Goal: Transaction & Acquisition: Purchase product/service

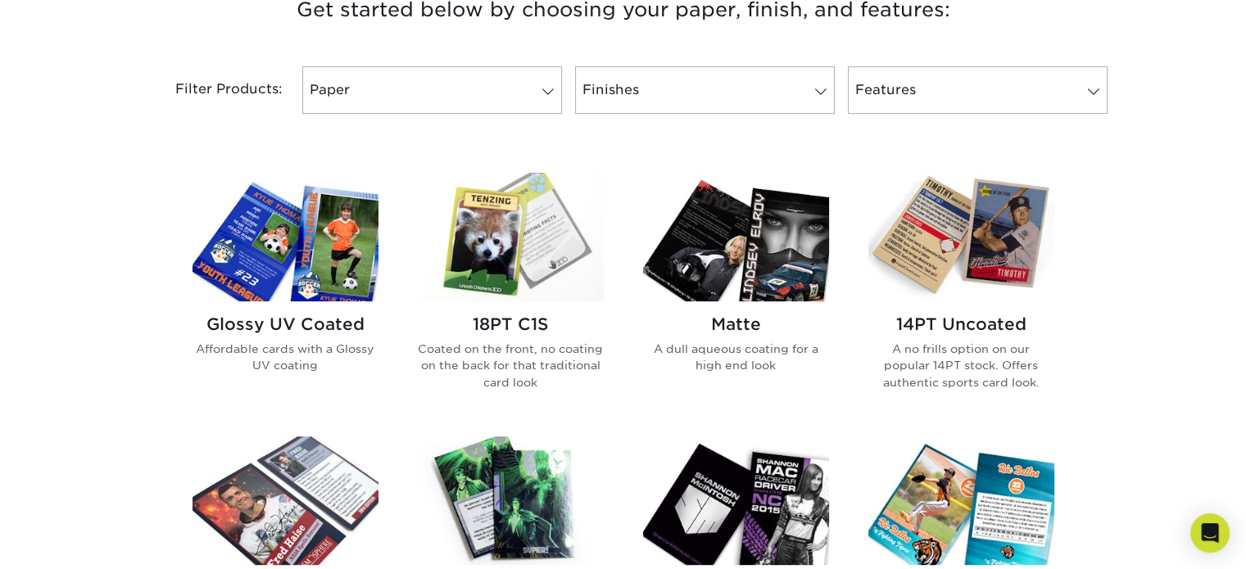
scroll to position [573, 0]
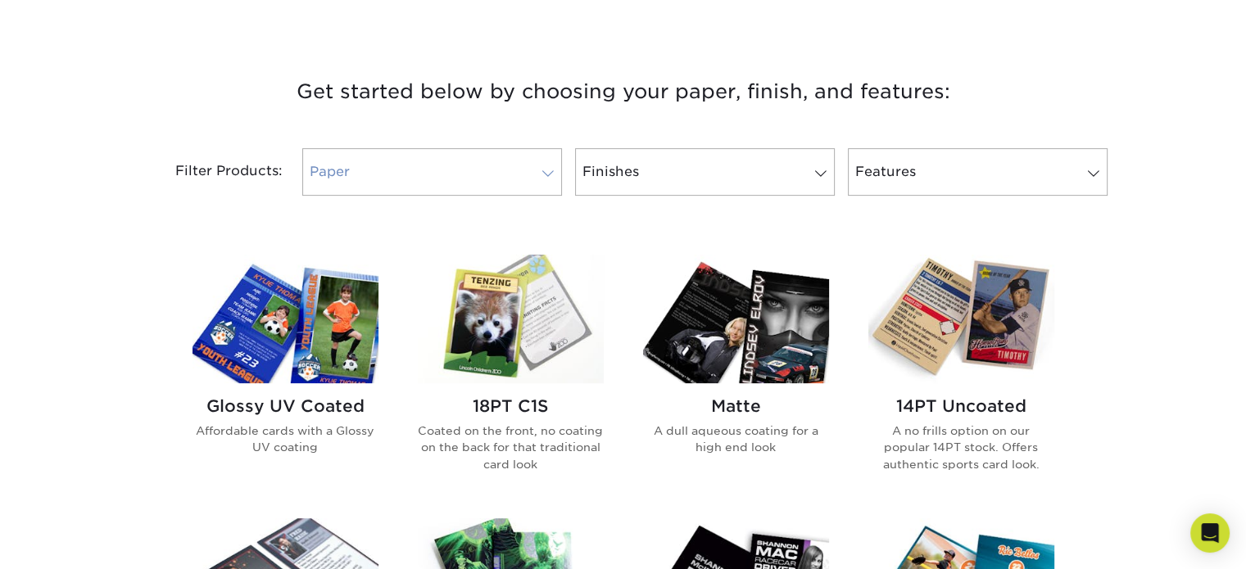
click at [460, 168] on link "Paper" at bounding box center [432, 172] width 260 height 48
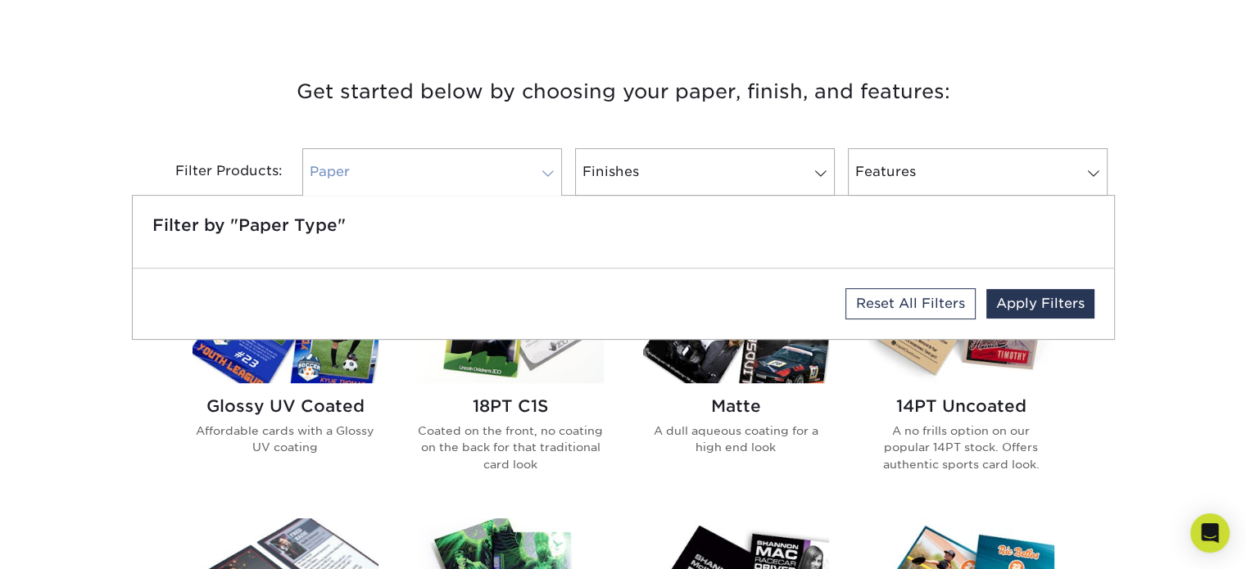
click at [453, 174] on link "Paper" at bounding box center [432, 172] width 260 height 48
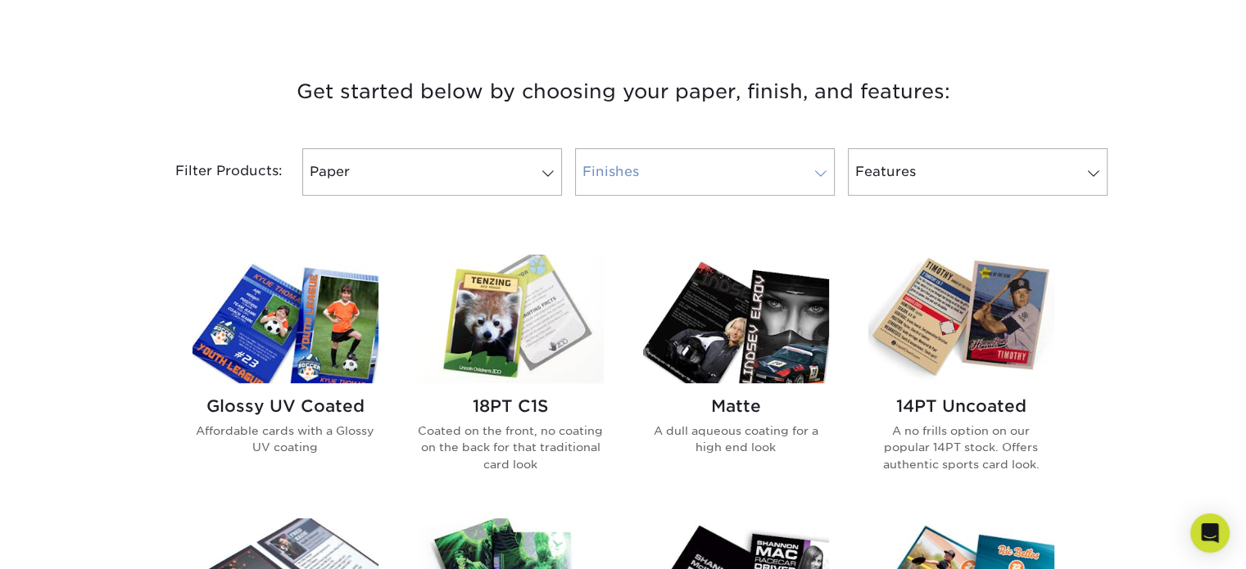
click at [711, 165] on link "Finishes" at bounding box center [705, 172] width 260 height 48
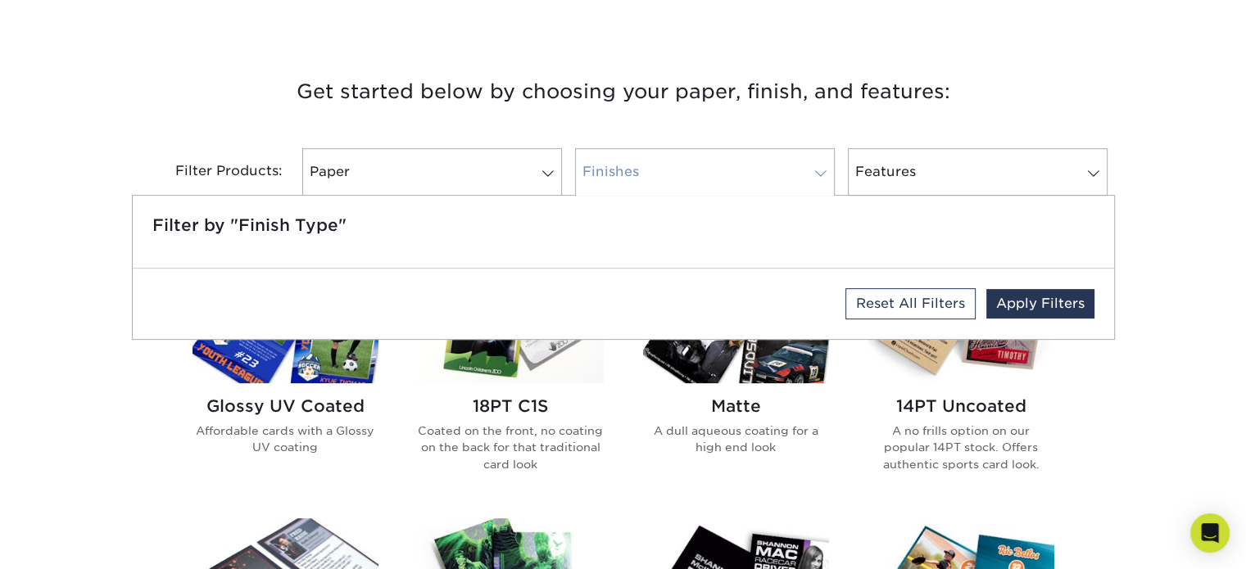
click at [711, 165] on link "Finishes" at bounding box center [705, 172] width 260 height 48
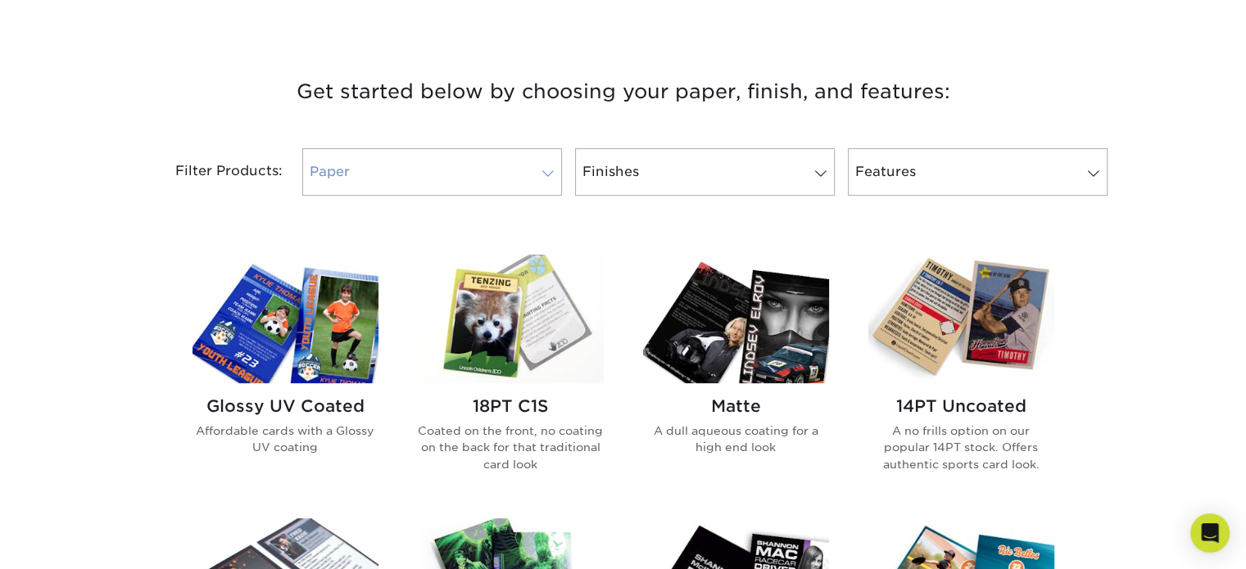
click at [435, 162] on link "Paper" at bounding box center [432, 172] width 260 height 48
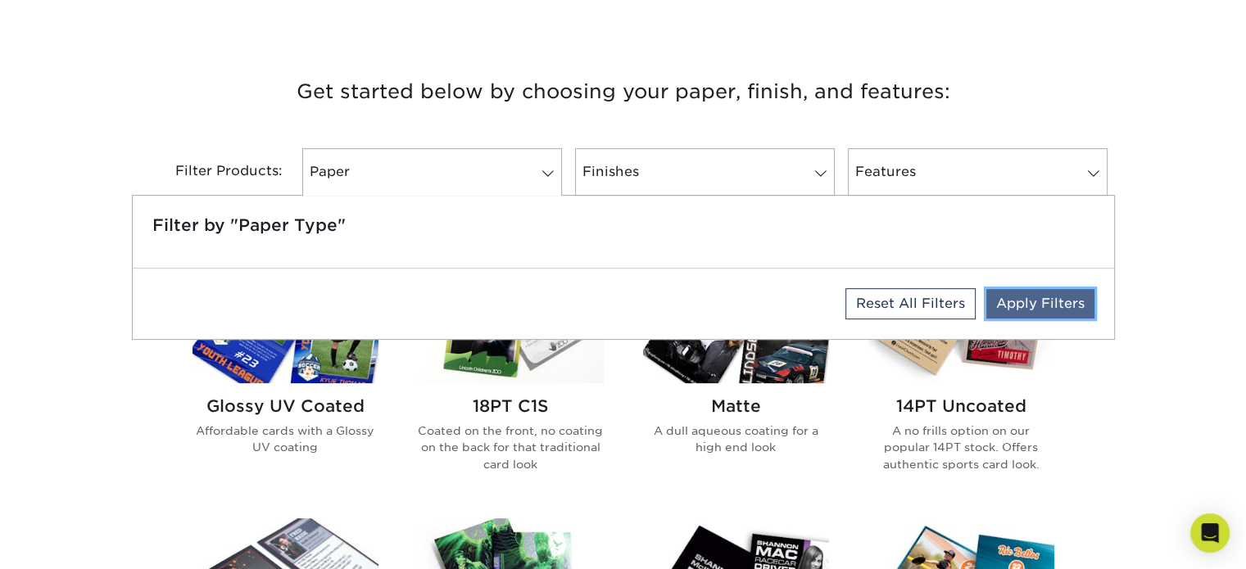
click at [1024, 297] on link "Apply Filters" at bounding box center [1040, 303] width 108 height 29
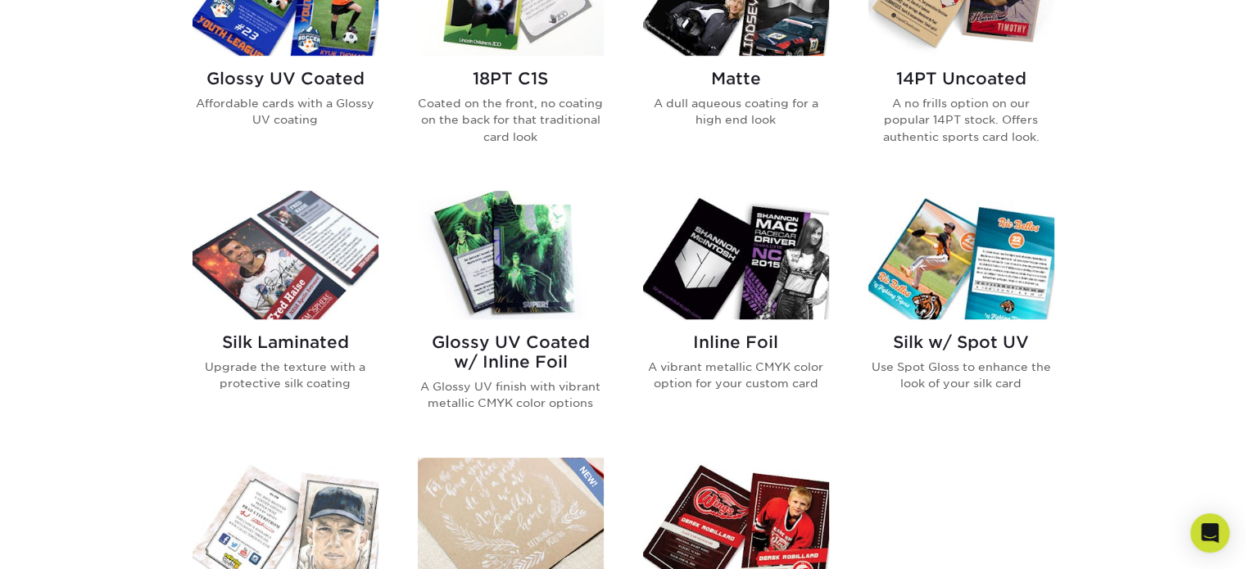
scroll to position [737, 0]
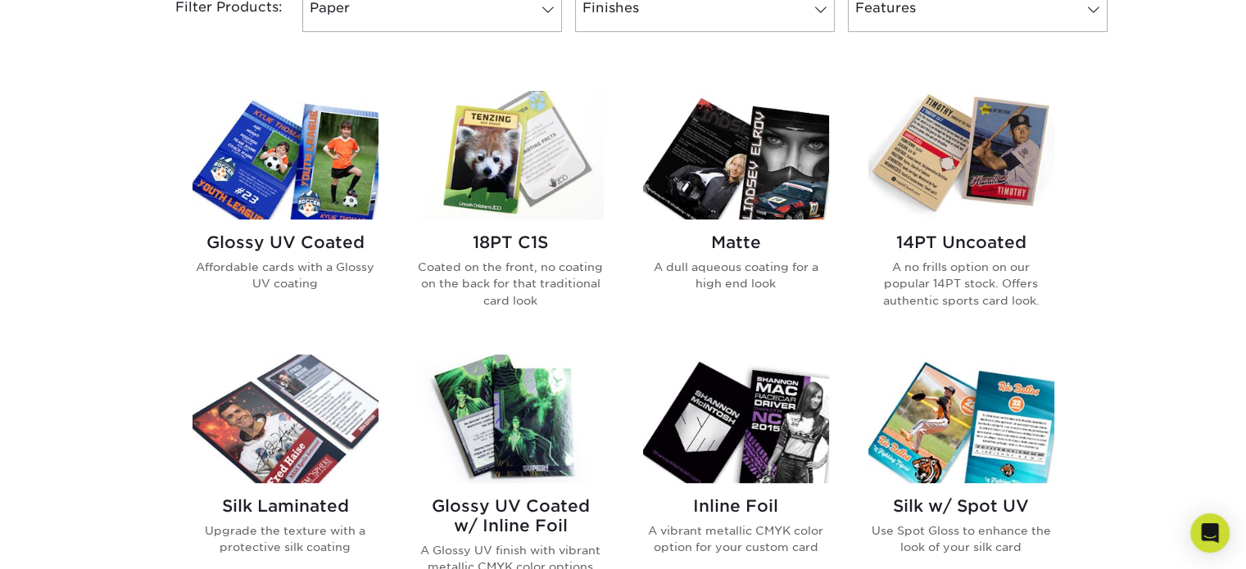
click at [528, 156] on img at bounding box center [511, 155] width 186 height 129
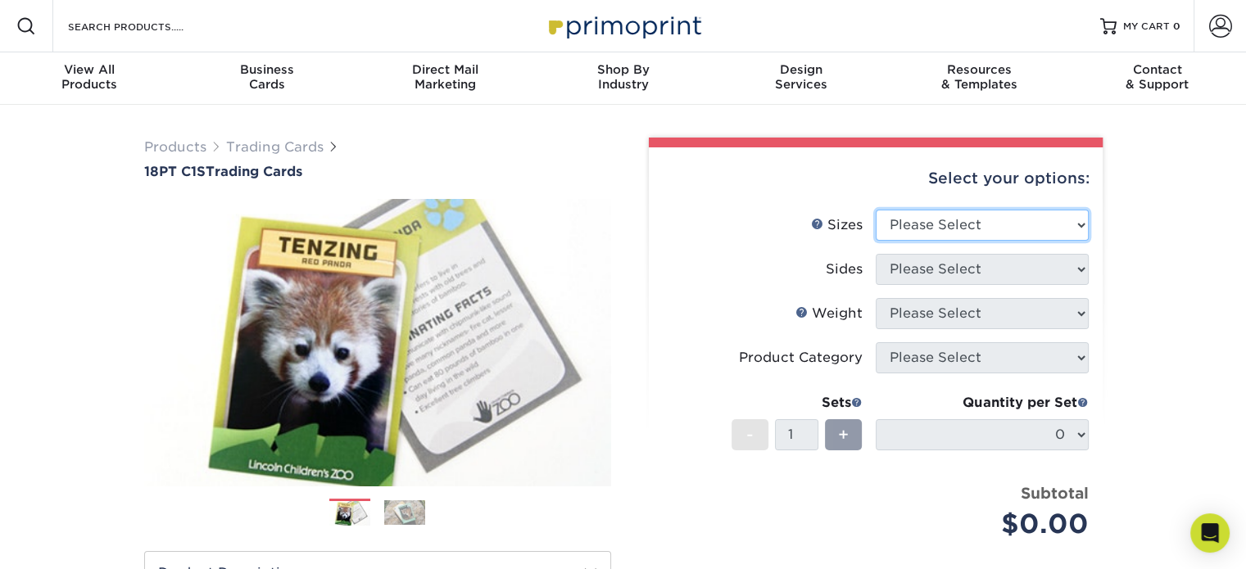
click at [1015, 217] on select "Please Select 2.5" x 3.5"" at bounding box center [982, 225] width 213 height 31
select select "2.50x3.50"
click at [876, 210] on select "Please Select 2.5" x 3.5"" at bounding box center [982, 225] width 213 height 31
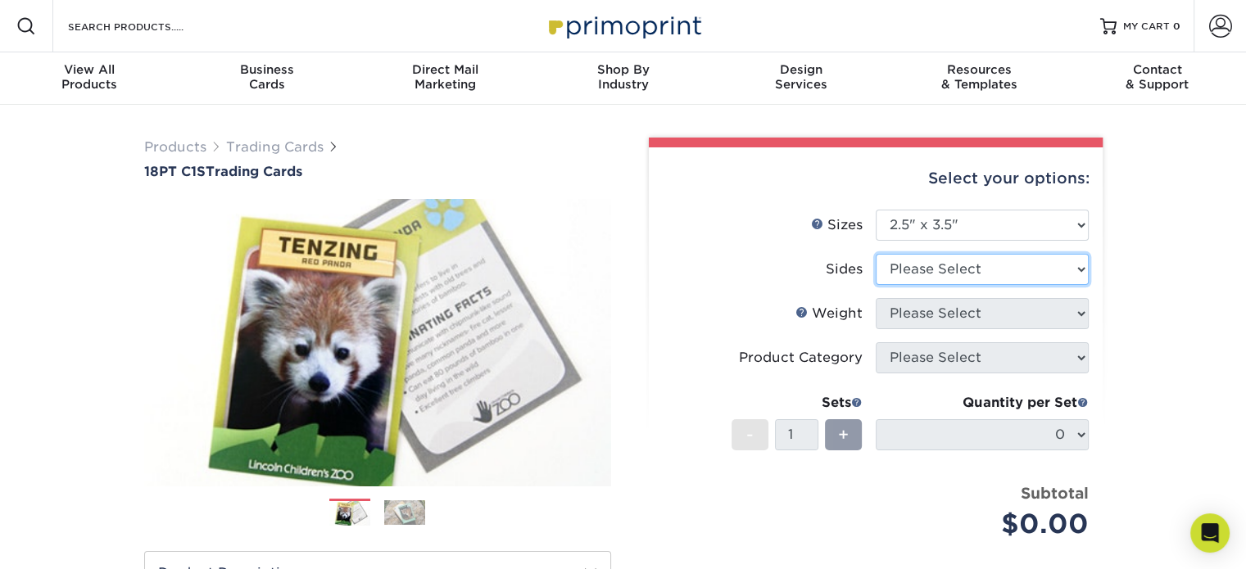
click at [1006, 274] on select "Please Select Print Both Sides Print Front Only" at bounding box center [982, 269] width 213 height 31
select select "13abbda7-1d64-4f25-8bb2-c179b224825d"
click at [876, 254] on select "Please Select Print Both Sides Print Front Only" at bounding box center [982, 269] width 213 height 31
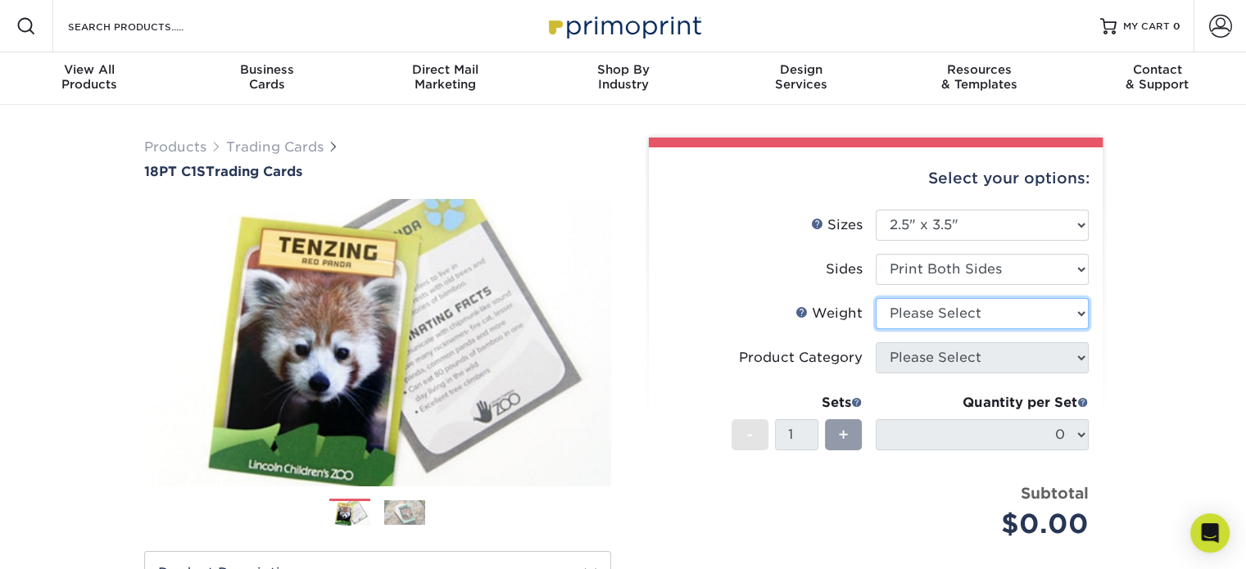
click at [1006, 315] on select "Please Select 18PT C1S" at bounding box center [982, 313] width 213 height 31
select select "18PTC1S"
click at [876, 298] on select "Please Select 18PT C1S" at bounding box center [982, 313] width 213 height 31
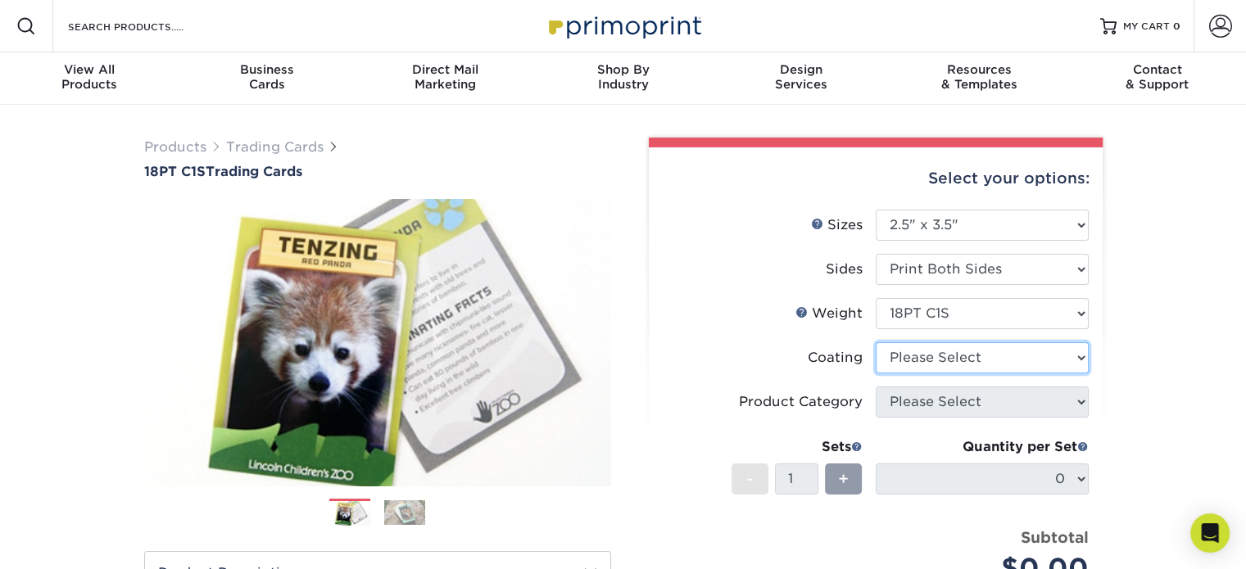
click at [990, 360] on select at bounding box center [982, 357] width 213 height 31
select select "1e8116af-acfc-44b1-83dc-8181aa338834"
click at [876, 342] on select at bounding box center [982, 357] width 213 height 31
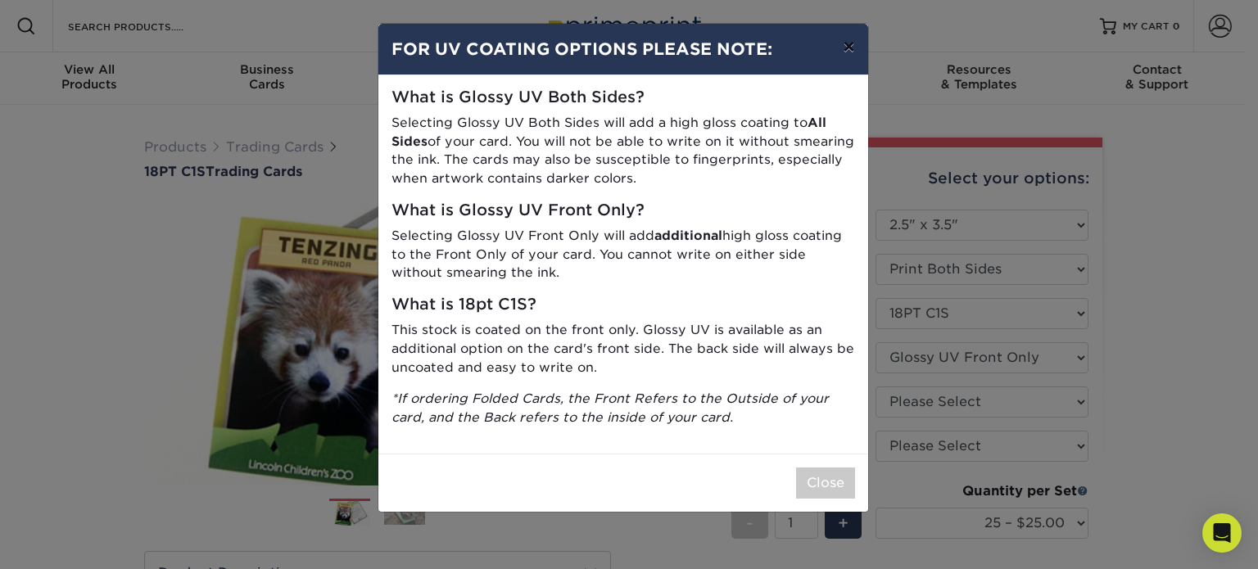
click at [849, 45] on button "×" at bounding box center [849, 47] width 38 height 46
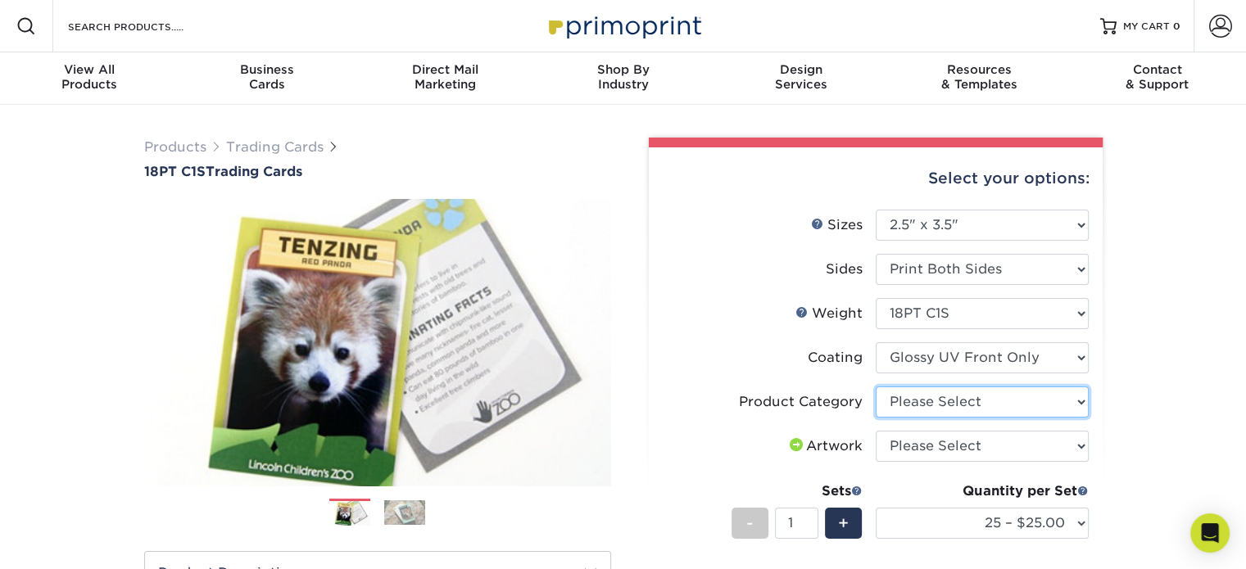
click at [986, 404] on select "Please Select Trading Cards" at bounding box center [982, 402] width 213 height 31
select select "c2f9bce9-36c2-409d-b101-c29d9d031e18"
click at [876, 387] on select "Please Select Trading Cards" at bounding box center [982, 402] width 213 height 31
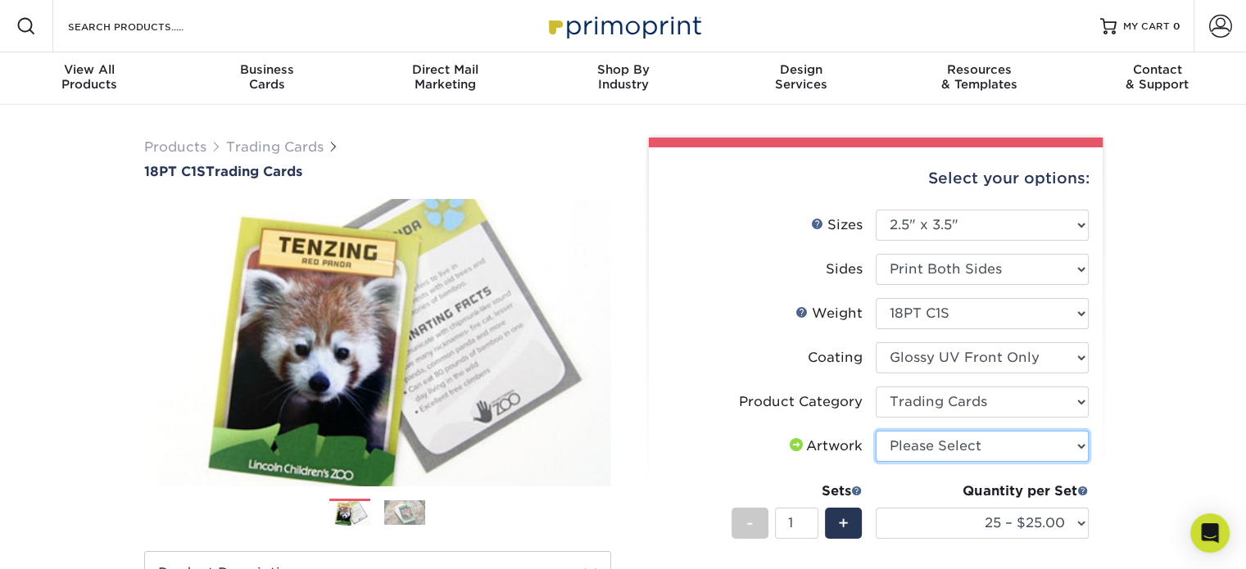
click at [978, 444] on select "Please Select I will upload files I need a design - $100" at bounding box center [982, 446] width 213 height 31
select select "upload"
click at [876, 431] on select "Please Select I will upload files I need a design - $100" at bounding box center [982, 446] width 213 height 31
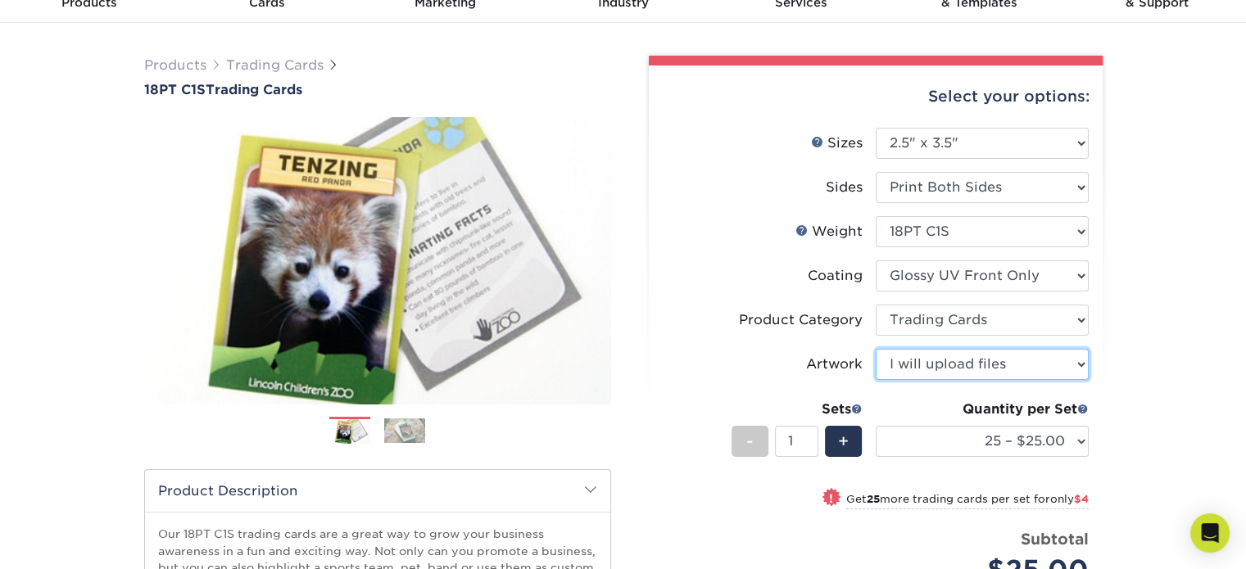
scroll to position [164, 0]
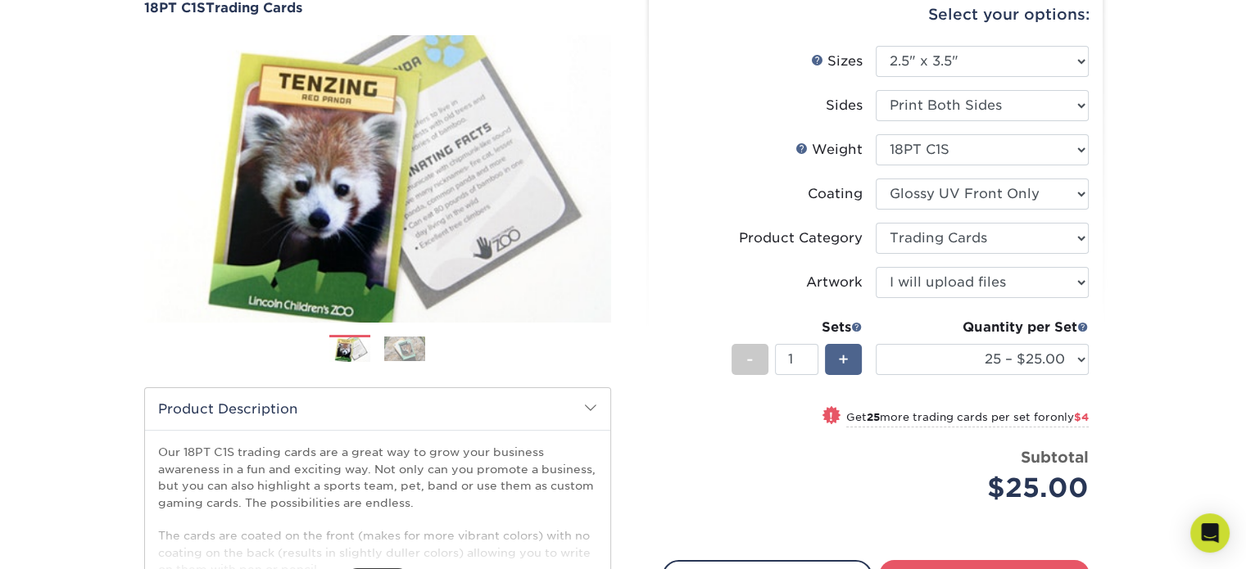
click at [842, 356] on span "+" at bounding box center [843, 359] width 11 height 25
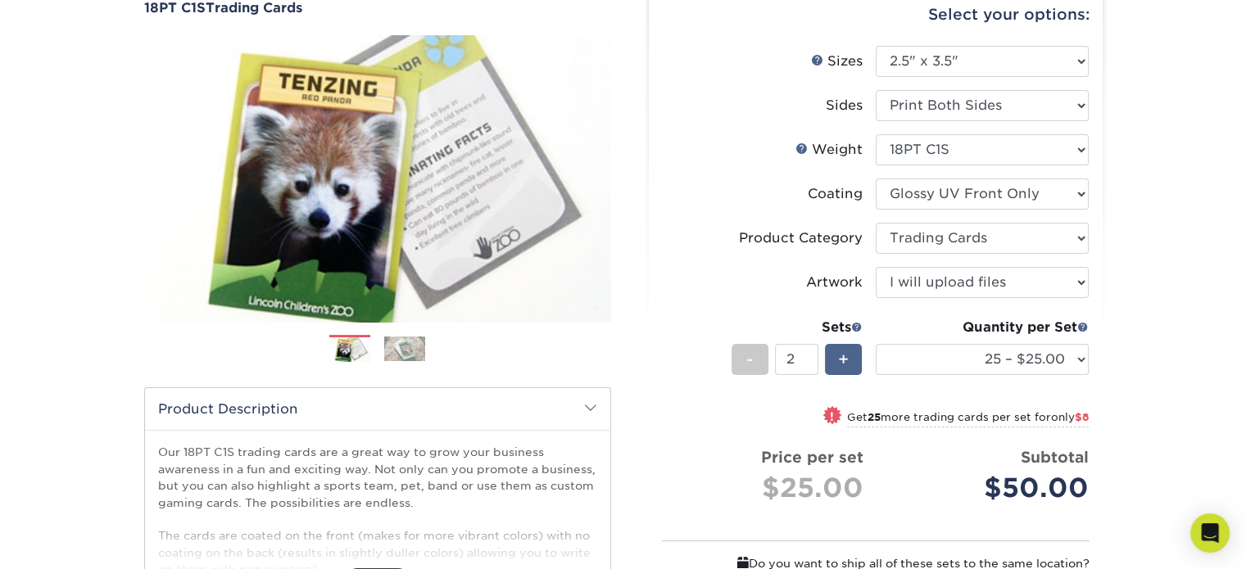
click at [842, 356] on span "+" at bounding box center [843, 359] width 11 height 25
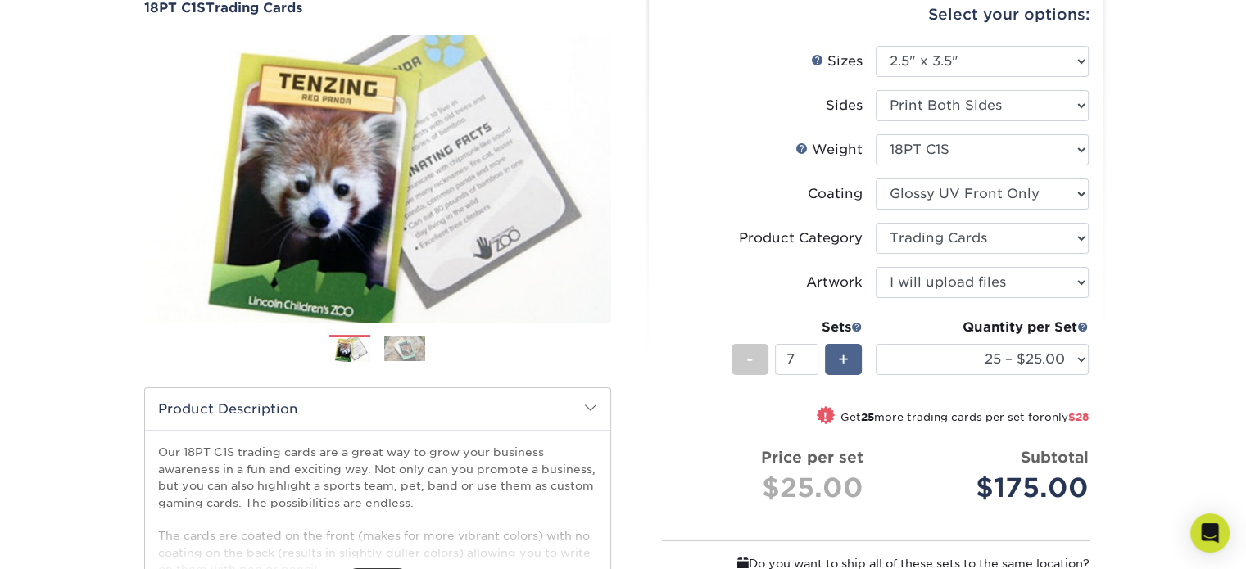
click at [842, 356] on span "+" at bounding box center [843, 359] width 11 height 25
type input "11"
